Goal: Information Seeking & Learning: Understand process/instructions

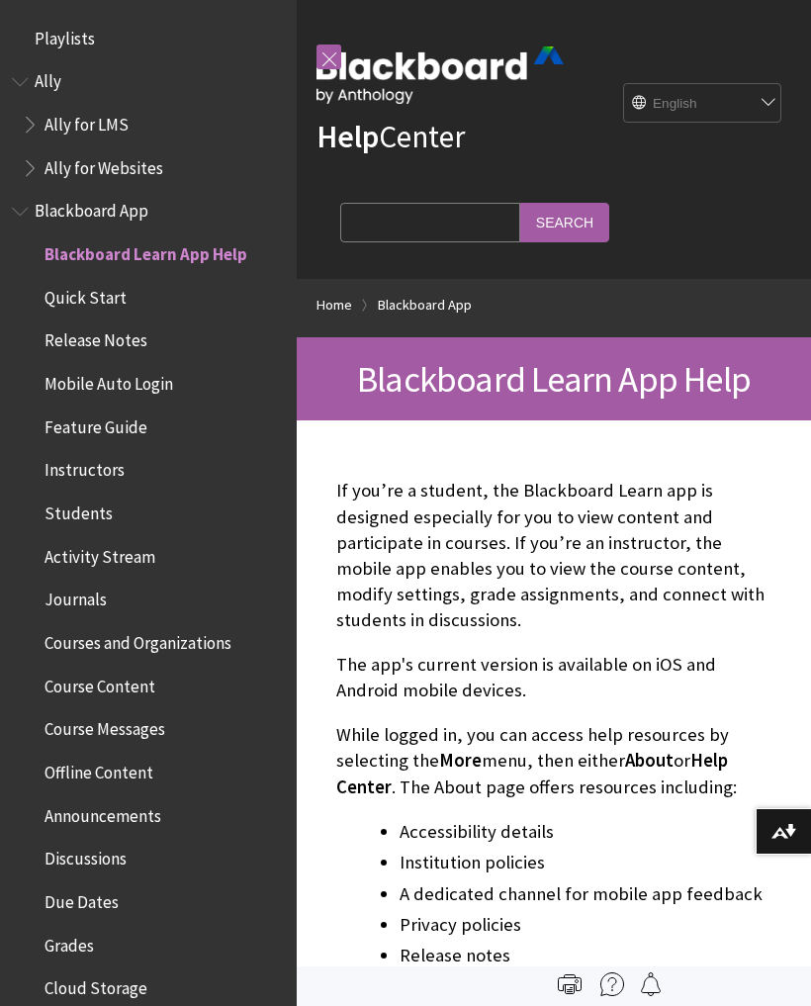
scroll to position [205, 0]
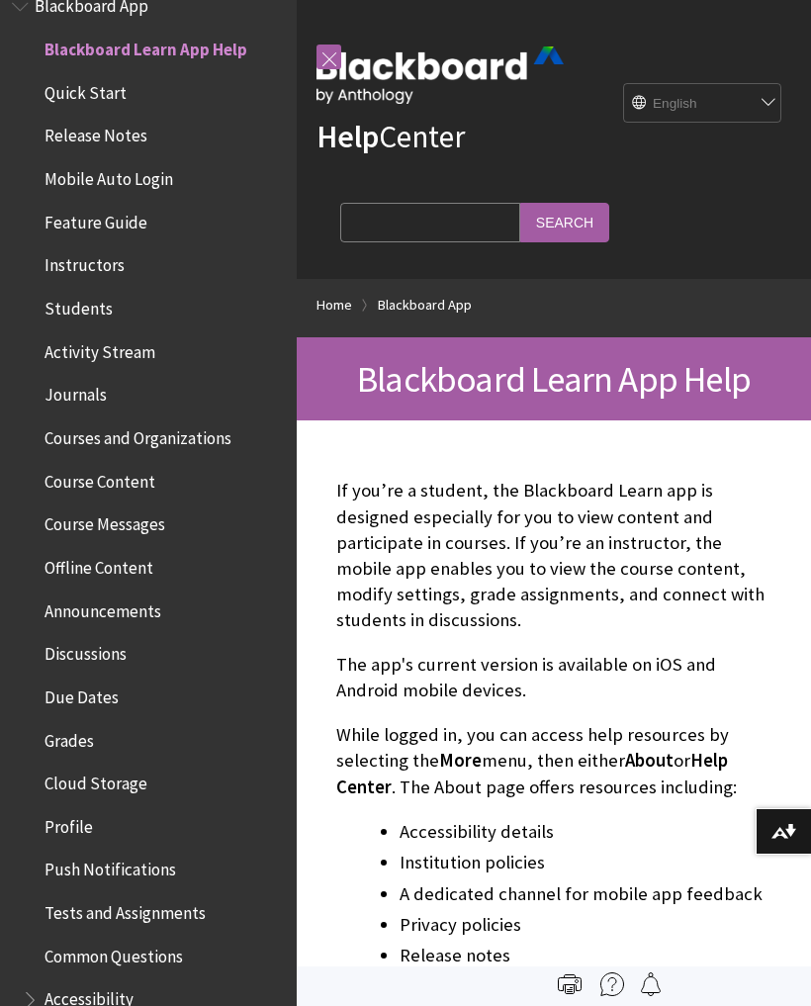
click at [96, 94] on span "Quick Start" at bounding box center [86, 89] width 82 height 27
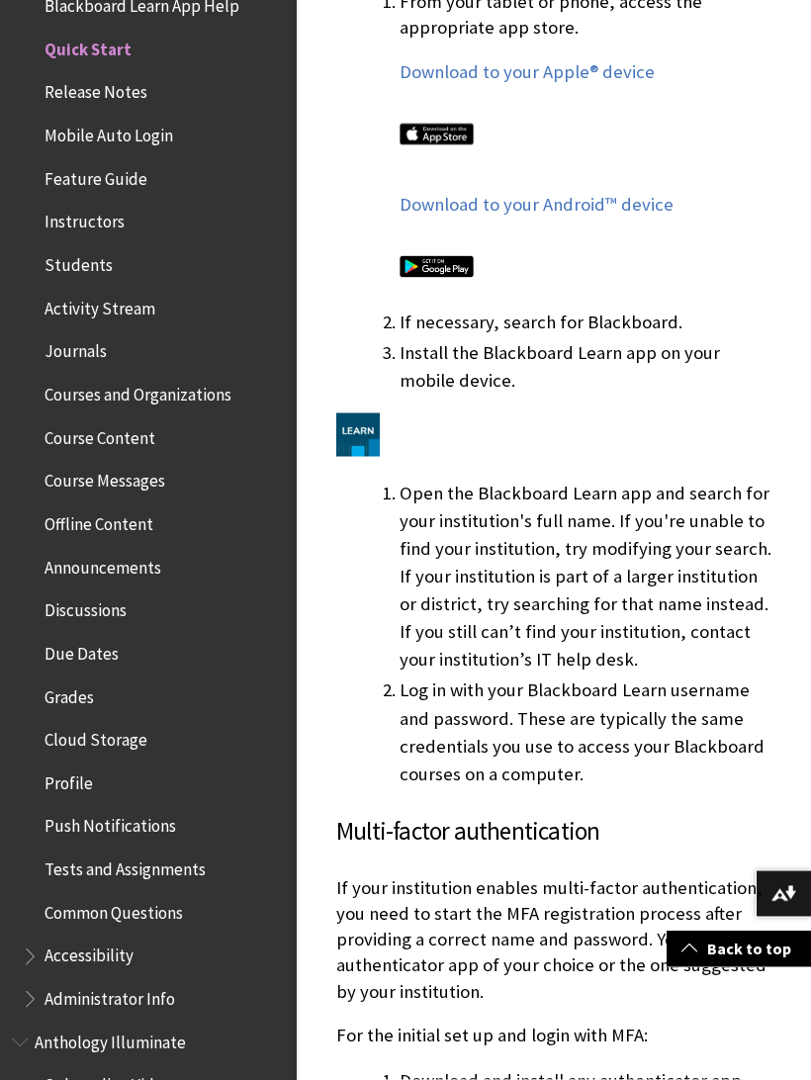
scroll to position [1497, 0]
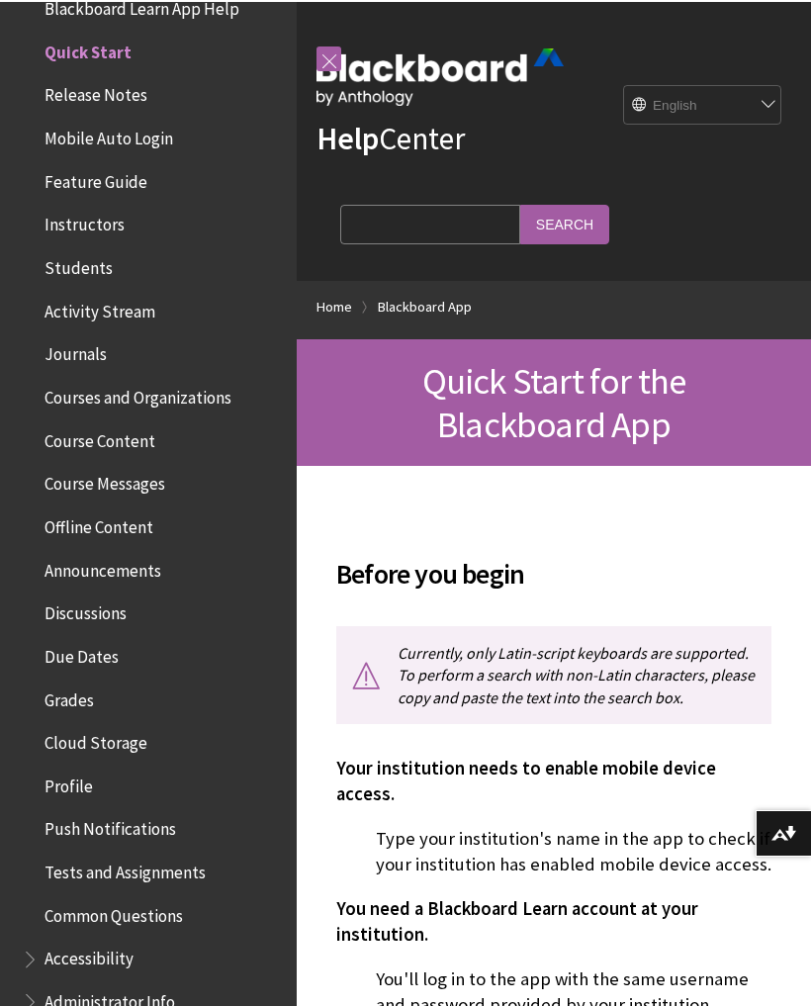
scroll to position [1522, 0]
